Goal: Task Accomplishment & Management: Manage account settings

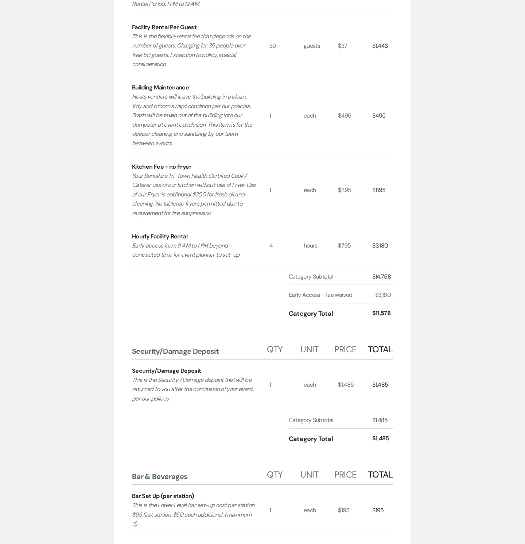
scroll to position [1389, 0]
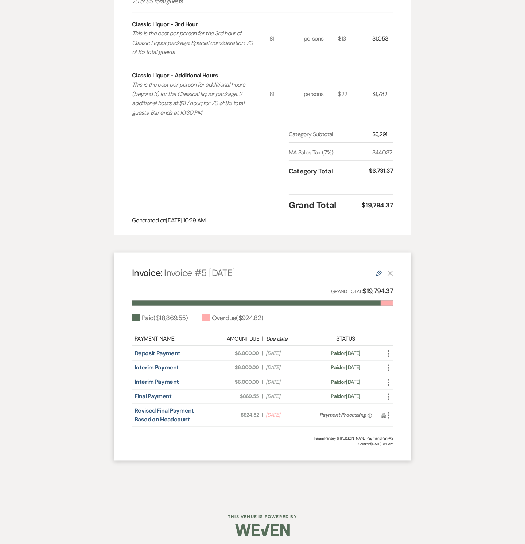
click at [378, 270] on icon "Edit" at bounding box center [379, 273] width 6 height 6
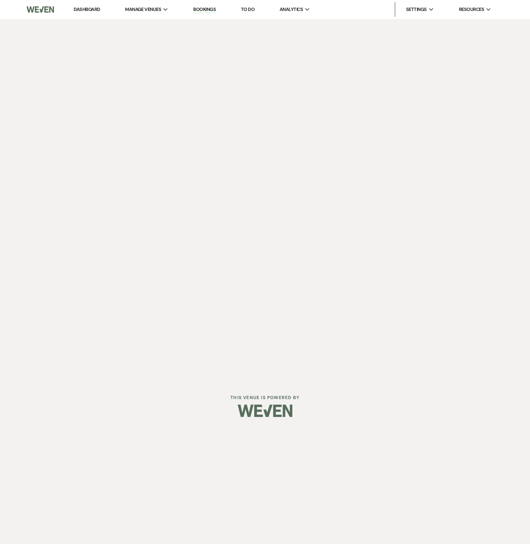
select select "26878"
select select "1"
select select "true"
select select "1"
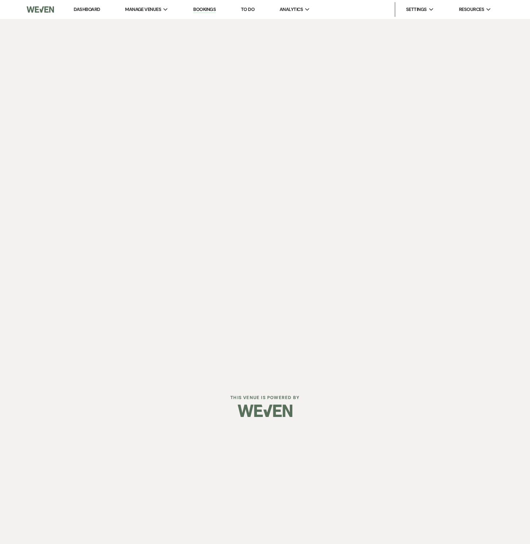
select select "true"
select select "1"
select select "true"
select select "1"
select select "true"
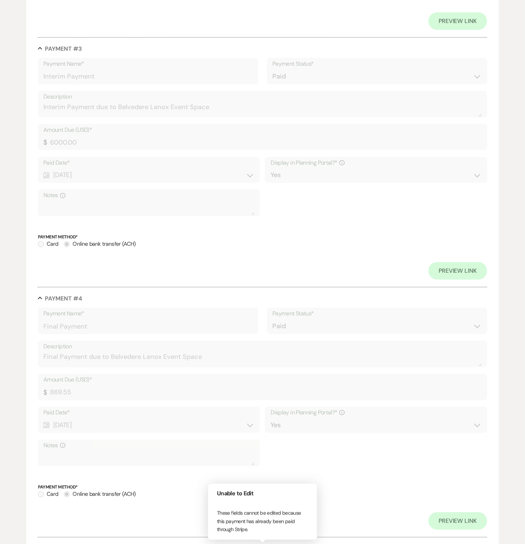
scroll to position [994, 0]
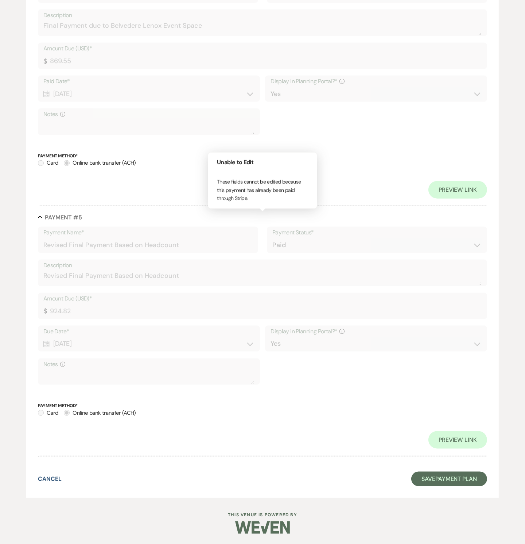
click at [202, 296] on label "Amount Due (USD)*" at bounding box center [262, 298] width 439 height 11
click at [314, 157] on use "button" at bounding box center [313, 156] width 3 height 3
click at [66, 339] on div "Calendar [DATE] Expand" at bounding box center [148, 343] width 211 height 14
click at [311, 155] on button "X" at bounding box center [314, 156] width 18 height 20
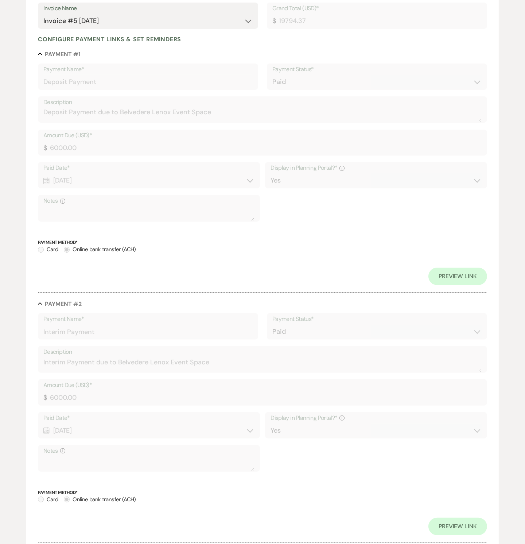
scroll to position [0, 0]
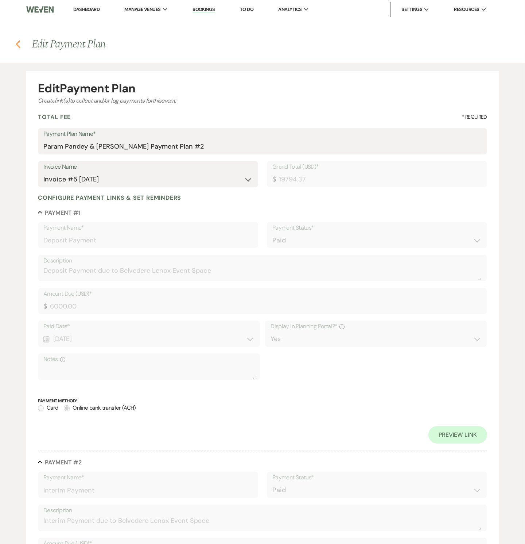
click at [16, 45] on icon "Previous" at bounding box center [17, 44] width 5 height 9
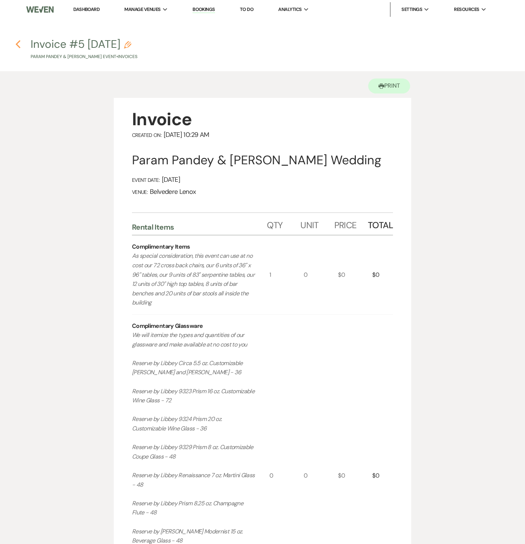
click at [16, 45] on icon "Previous" at bounding box center [17, 44] width 5 height 9
click at [19, 42] on icon "Previous" at bounding box center [17, 44] width 5 height 9
click at [19, 43] on icon "Previous" at bounding box center [17, 44] width 5 height 9
click at [18, 46] on use "button" at bounding box center [18, 44] width 5 height 8
click at [19, 46] on icon "Previous" at bounding box center [17, 44] width 5 height 9
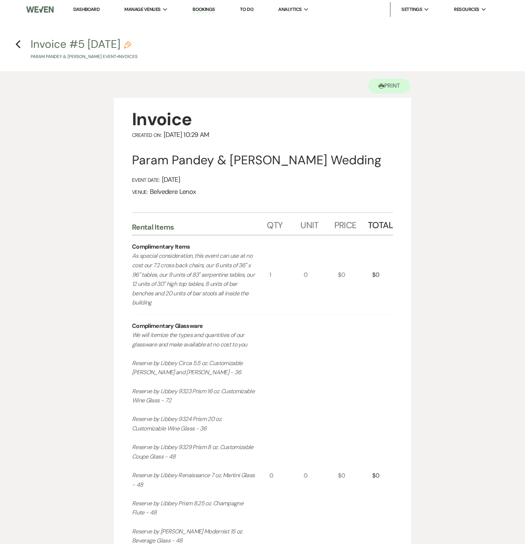
click at [21, 44] on h4 "Previous Invoice #5 [DATE] Pencil Param Pandey & [PERSON_NAME] Event • Invoices" at bounding box center [262, 48] width 525 height 24
click at [20, 45] on icon "Previous" at bounding box center [17, 44] width 5 height 9
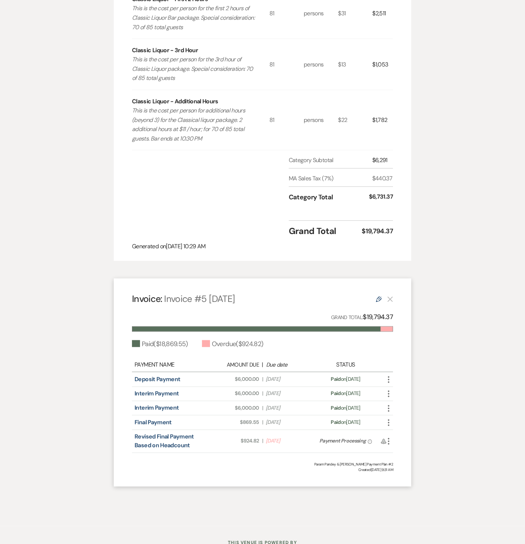
scroll to position [1389, 0]
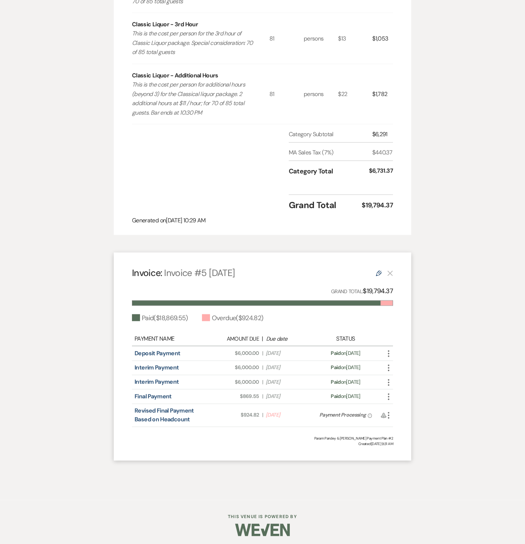
click at [378, 270] on icon "Edit" at bounding box center [379, 273] width 6 height 6
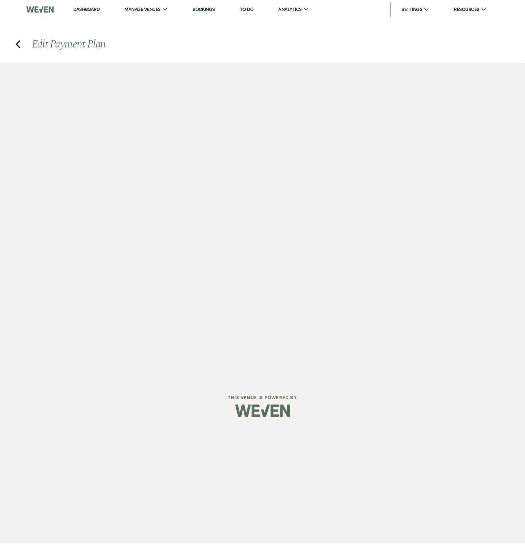
select select "26878"
select select "1"
select select "true"
select select "1"
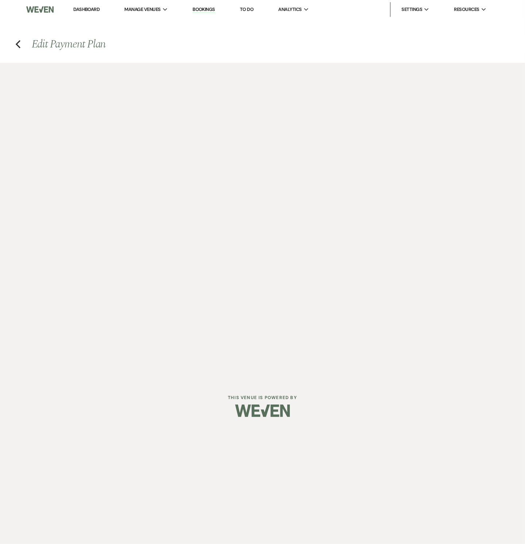
select select "true"
select select "1"
select select "true"
select select "1"
select select "true"
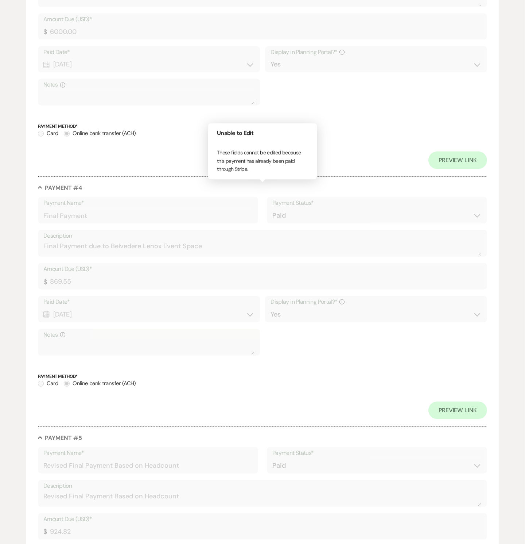
scroll to position [994, 0]
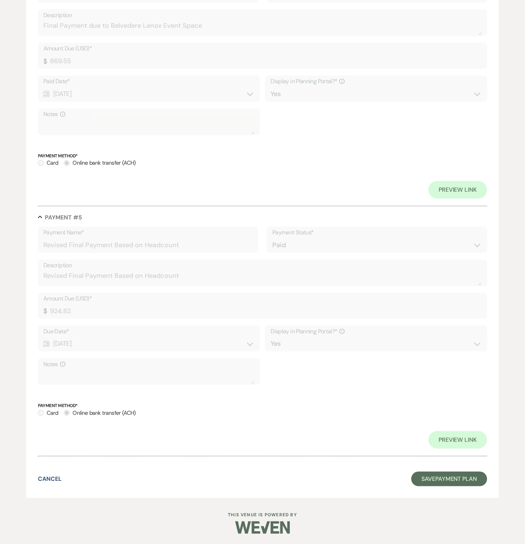
click at [113, 294] on label "Amount Due (USD)*" at bounding box center [262, 298] width 439 height 11
click at [314, 156] on icon "X" at bounding box center [314, 156] width 4 height 4
click at [85, 297] on label "Amount Due (USD)*" at bounding box center [262, 298] width 439 height 11
click at [312, 155] on icon "X" at bounding box center [314, 156] width 4 height 4
click at [57, 476] on button "Cancel" at bounding box center [50, 479] width 24 height 6
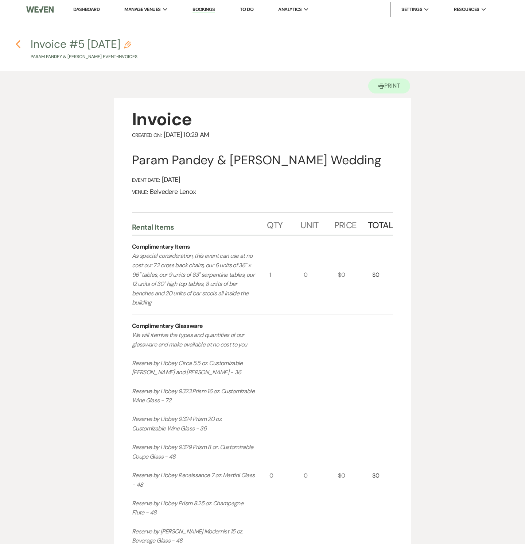
click at [19, 45] on icon "Previous" at bounding box center [17, 44] width 5 height 9
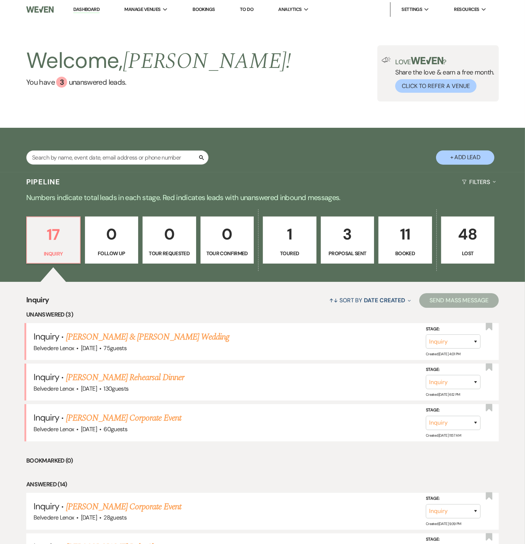
click at [412, 243] on p "11" at bounding box center [405, 234] width 44 height 24
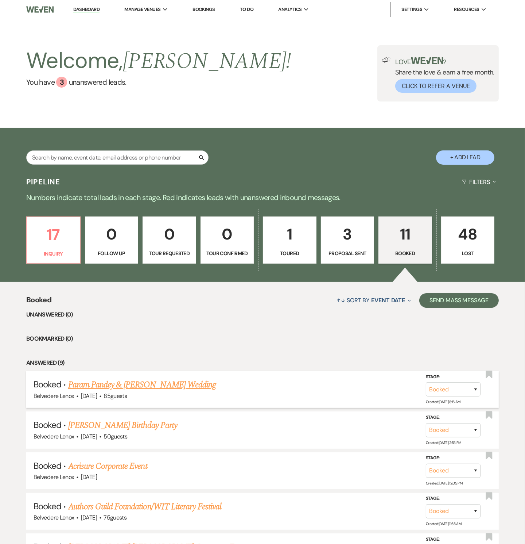
click at [126, 387] on link "Param Pandey & [PERSON_NAME] Wedding" at bounding box center [142, 384] width 148 height 13
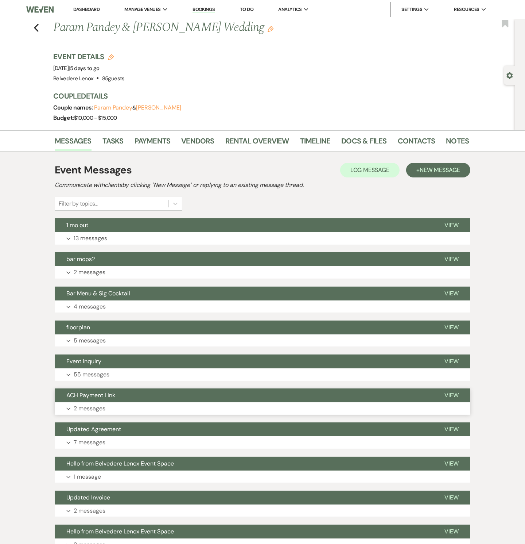
scroll to position [98, 0]
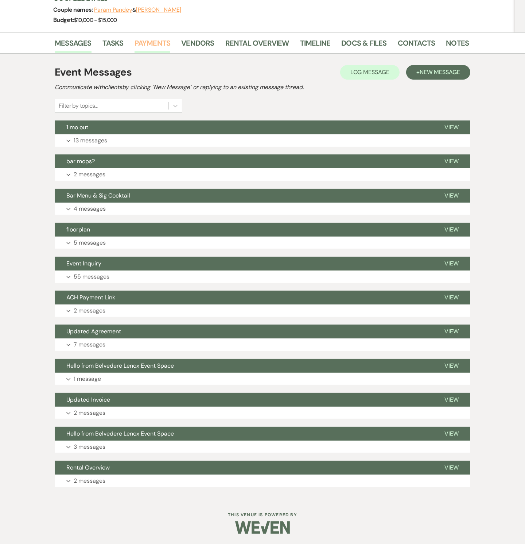
click at [139, 40] on link "Payments" at bounding box center [153, 45] width 36 height 16
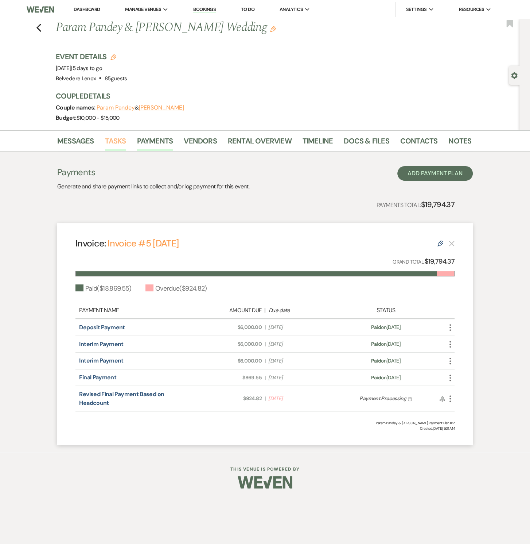
click at [117, 144] on link "Tasks" at bounding box center [115, 143] width 21 height 16
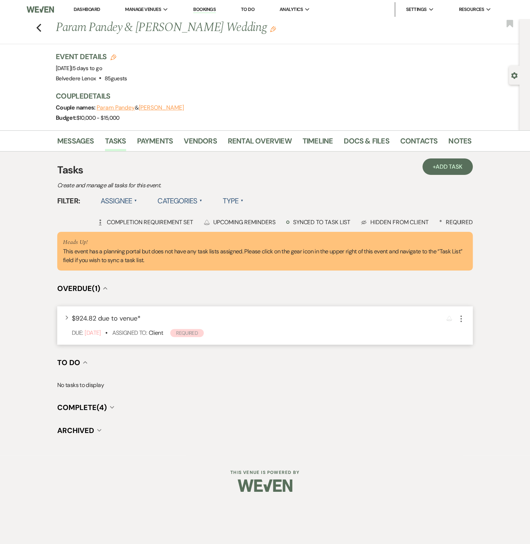
click at [463, 316] on icon "More" at bounding box center [461, 318] width 9 height 9
click at [67, 315] on icon "Expand" at bounding box center [66, 317] width 3 height 4
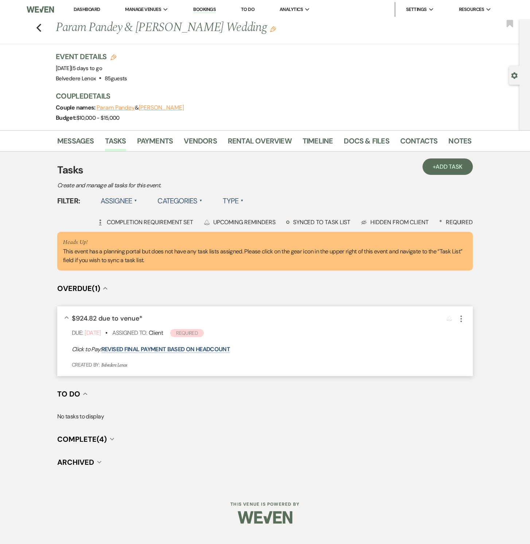
click at [460, 321] on icon "More" at bounding box center [461, 318] width 9 height 9
click at [470, 331] on button "Archive Archive" at bounding box center [484, 333] width 55 height 12
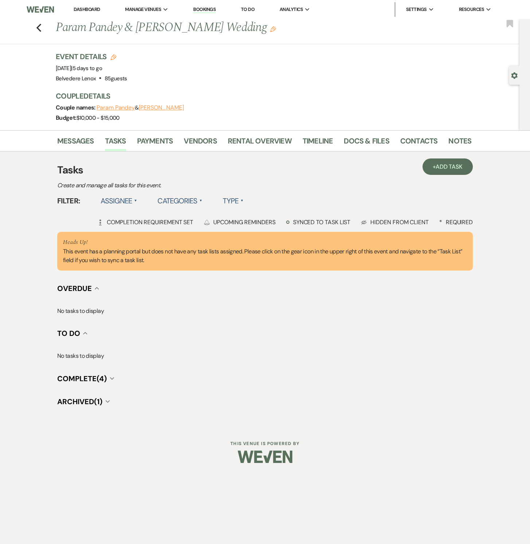
click at [516, 77] on icon "Gear" at bounding box center [514, 75] width 7 height 7
select select "5"
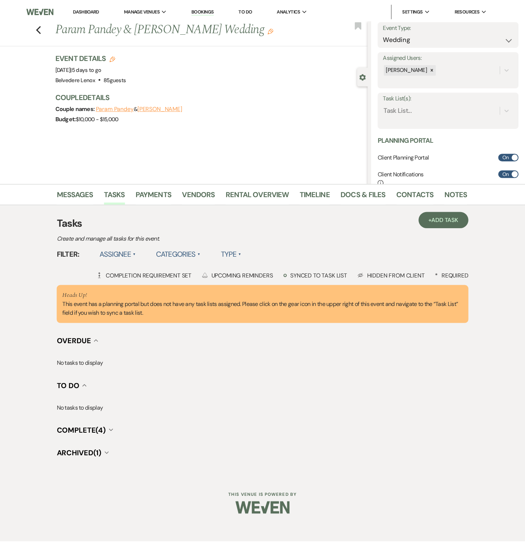
scroll to position [198, 0]
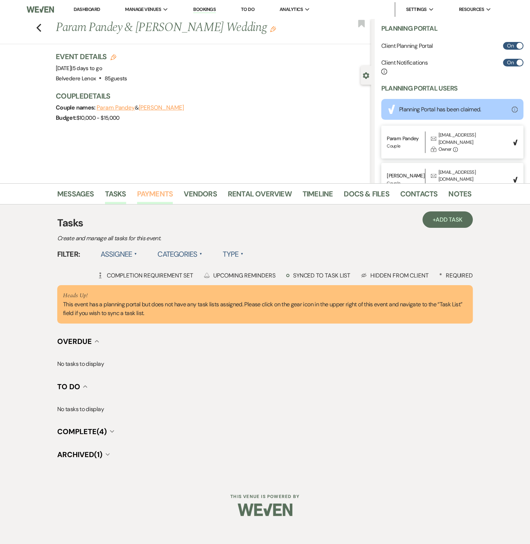
click at [155, 194] on link "Payments" at bounding box center [155, 196] width 36 height 16
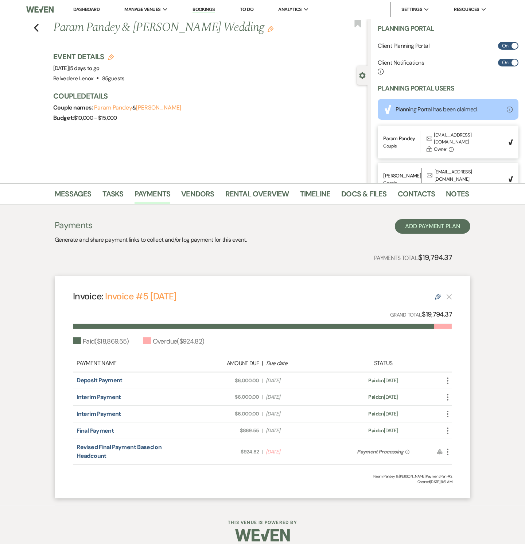
click at [409, 451] on span "?" at bounding box center [408, 451] width 4 height 4
click at [250, 479] on span "Created: May 01, 2025, 9:31 AM" at bounding box center [262, 481] width 379 height 5
click at [39, 29] on use "button" at bounding box center [36, 28] width 5 height 8
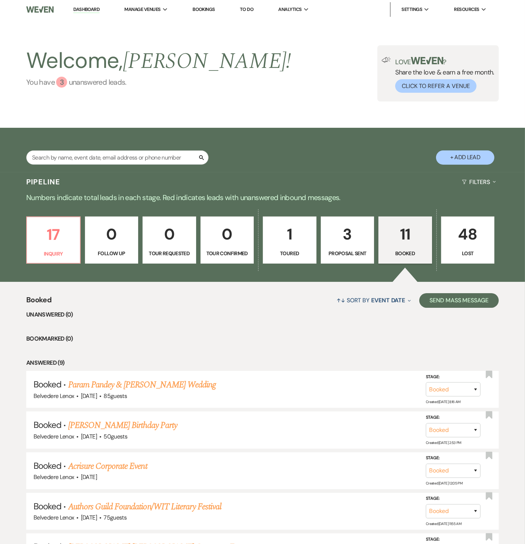
click at [65, 85] on div "3" at bounding box center [61, 82] width 11 height 11
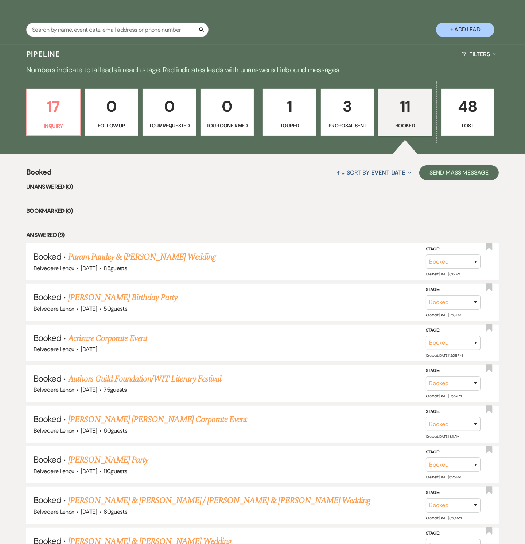
click at [293, 112] on p "1" at bounding box center [290, 106] width 44 height 24
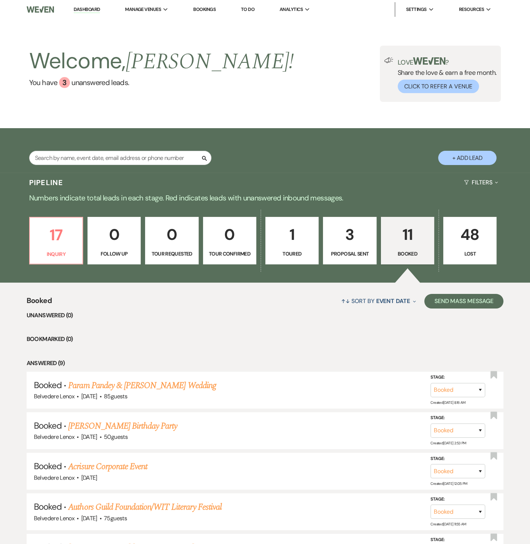
select select "5"
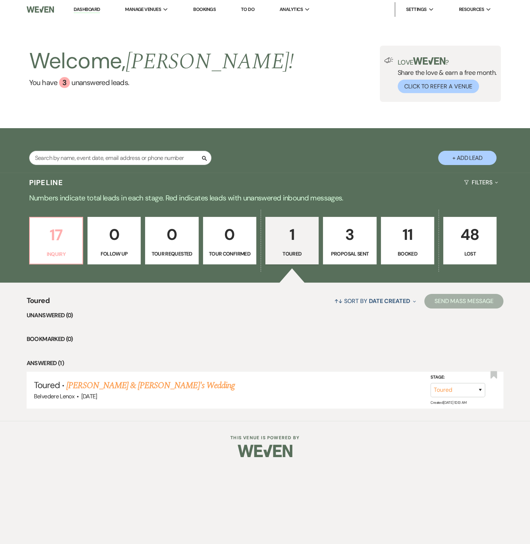
click at [57, 247] on link "17 Inquiry" at bounding box center [56, 240] width 54 height 47
